Goal: Task Accomplishment & Management: Use online tool/utility

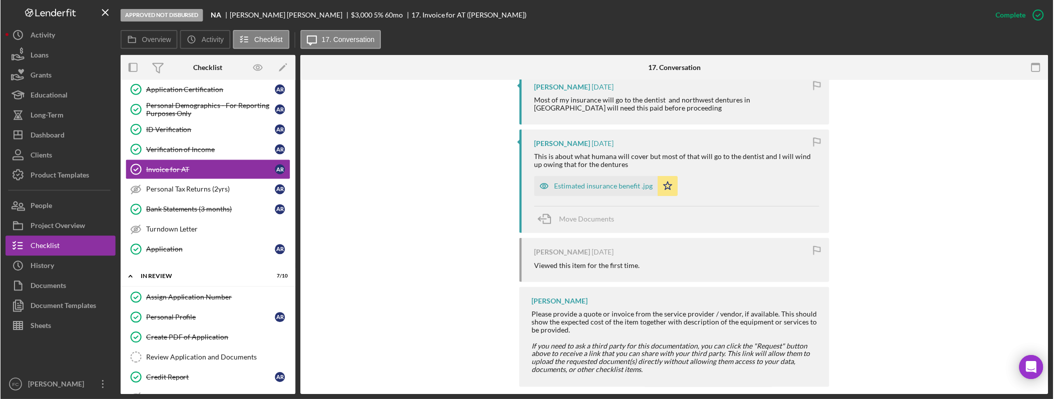
scroll to position [1009, 0]
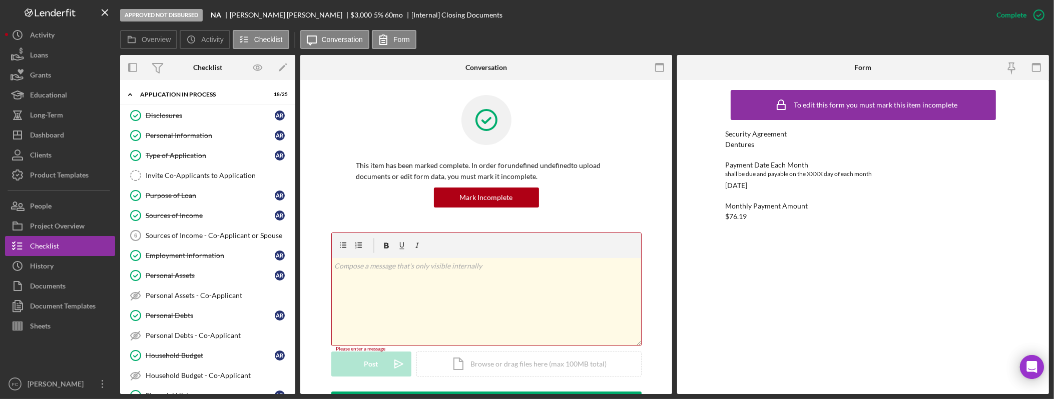
scroll to position [295, 0]
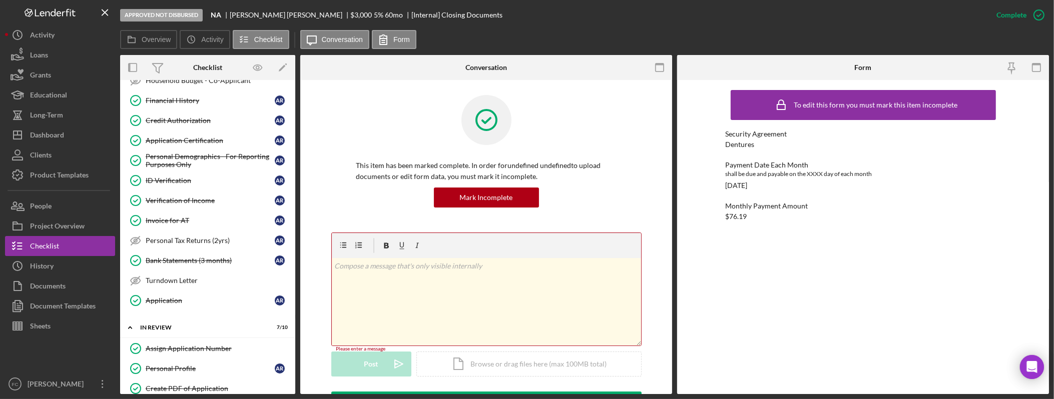
scroll to position [295, 0]
